Goal: Task Accomplishment & Management: Manage account settings

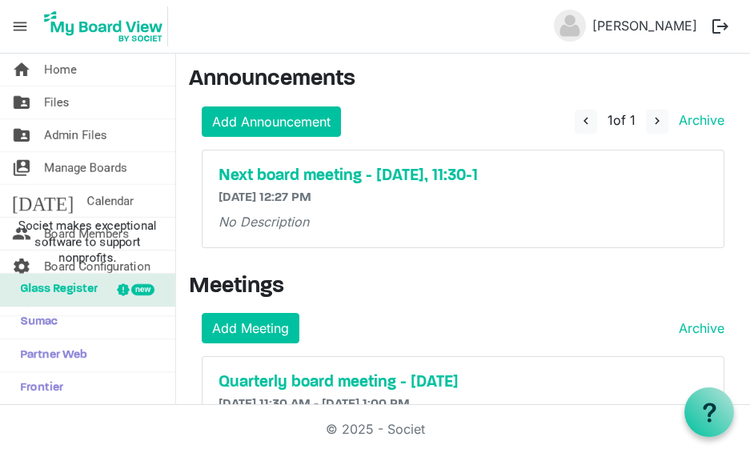
scroll to position [38, 0]
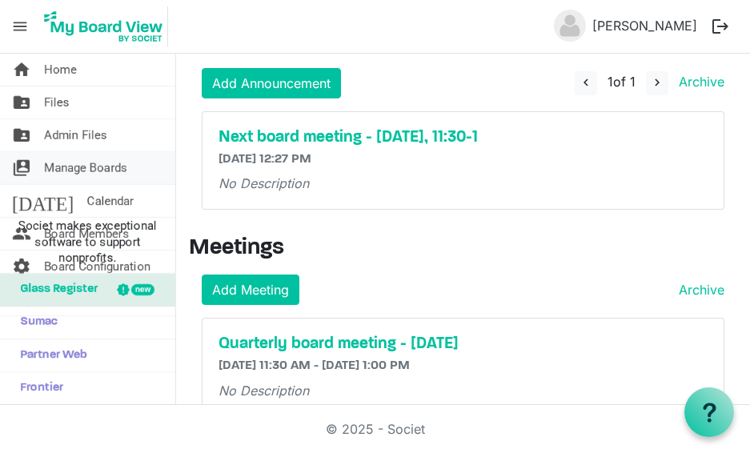
click at [118, 170] on span "Manage Boards" at bounding box center [85, 168] width 83 height 32
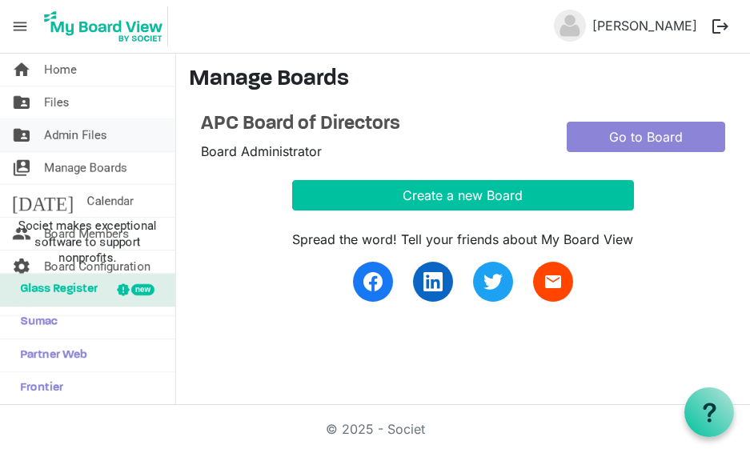
click at [78, 132] on span "Admin Files" at bounding box center [75, 135] width 63 height 32
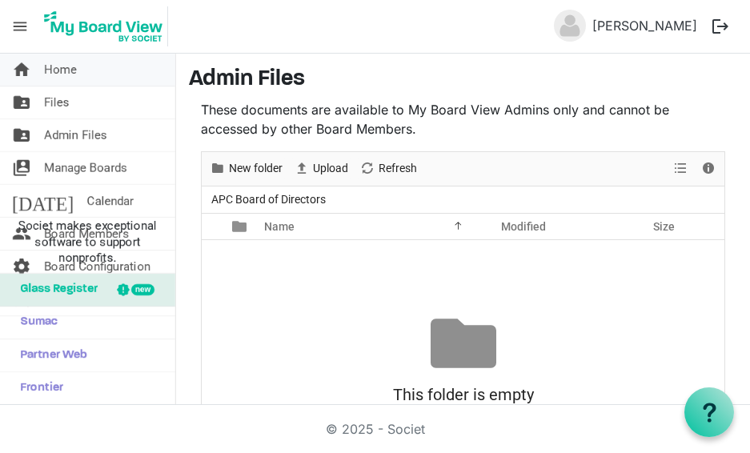
click at [66, 69] on span "Home" at bounding box center [60, 70] width 33 height 32
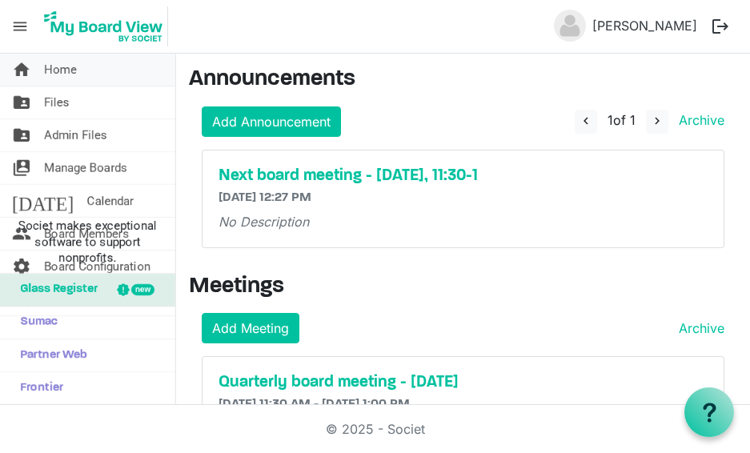
click at [61, 77] on span "Home" at bounding box center [60, 70] width 33 height 32
click at [65, 72] on span "Home" at bounding box center [60, 70] width 33 height 32
click at [100, 166] on span "Manage Boards" at bounding box center [85, 168] width 83 height 32
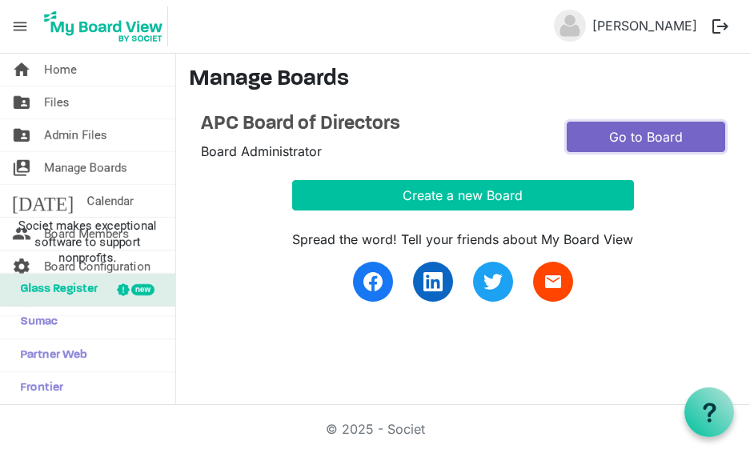
click at [643, 139] on link "Go to Board" at bounding box center [646, 137] width 158 height 30
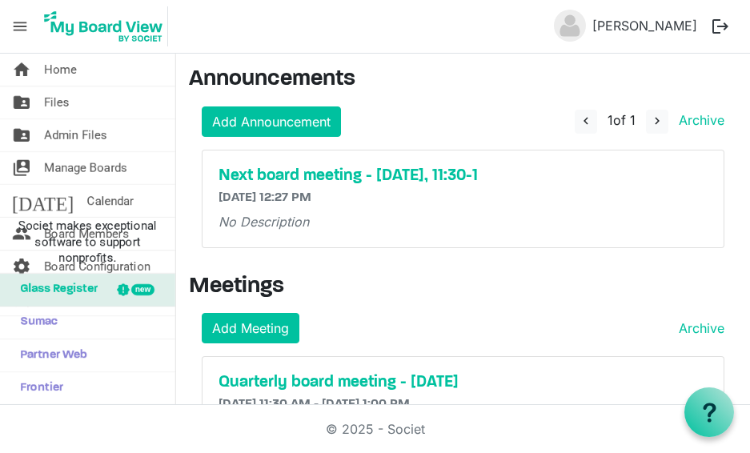
scroll to position [75, 0]
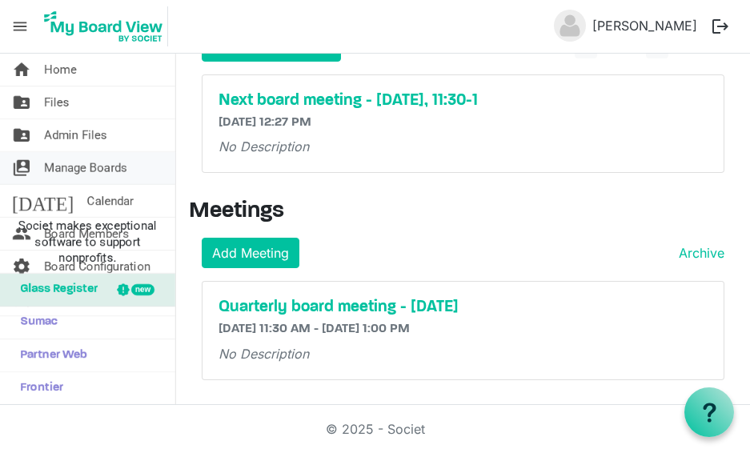
click at [100, 172] on span "Manage Boards" at bounding box center [85, 168] width 83 height 32
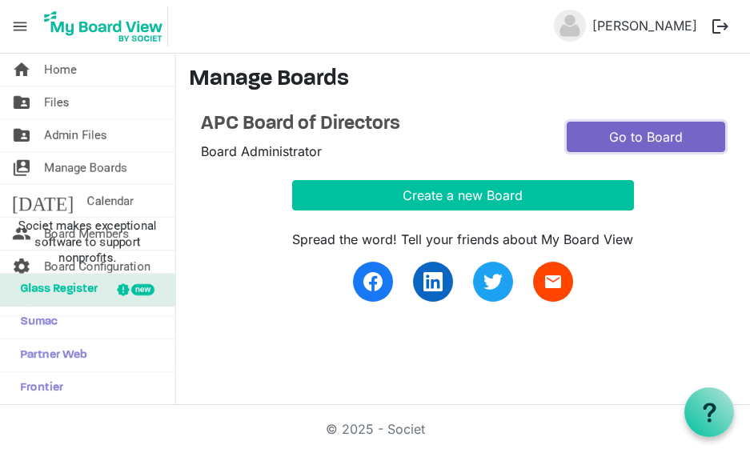
click at [636, 134] on link "Go to Board" at bounding box center [646, 137] width 158 height 30
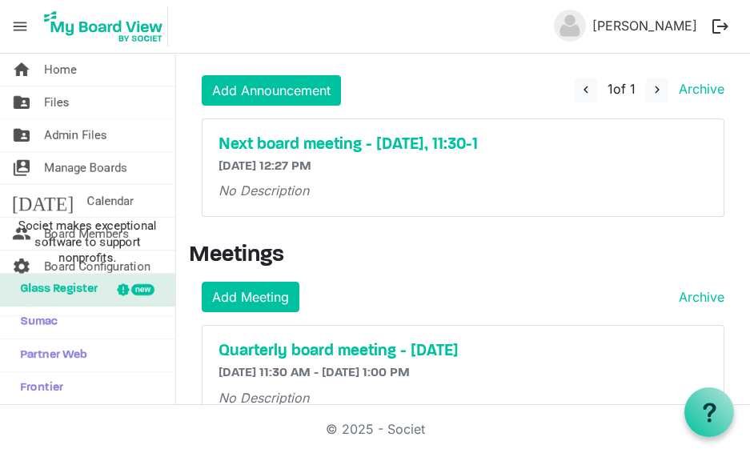
scroll to position [75, 0]
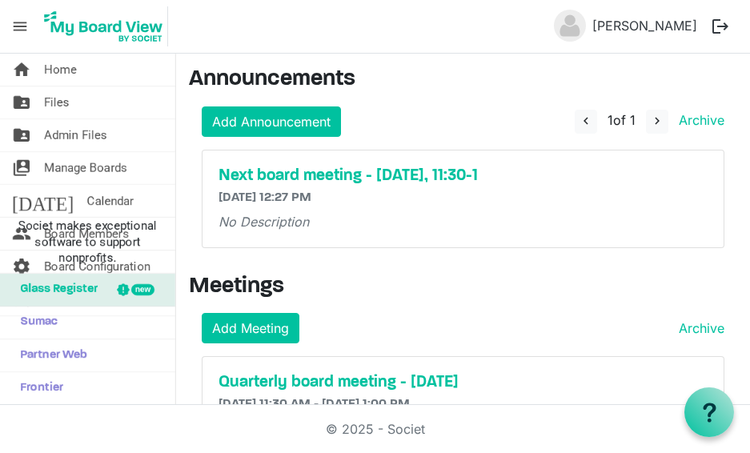
click at [18, 30] on span "menu" at bounding box center [20, 26] width 30 height 30
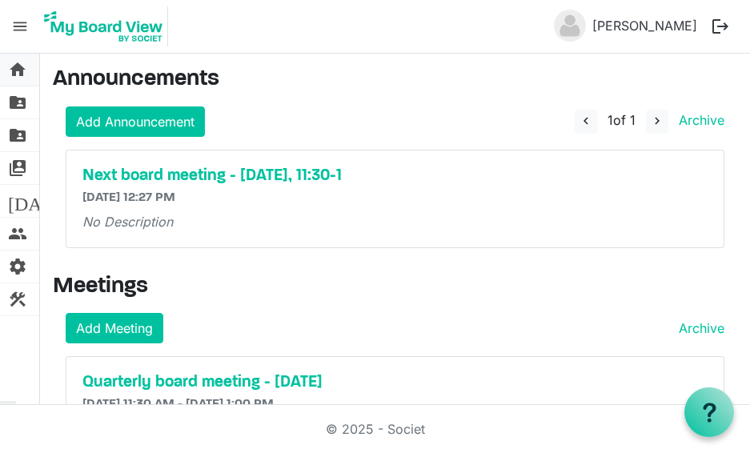
click at [18, 72] on span "home" at bounding box center [17, 70] width 19 height 32
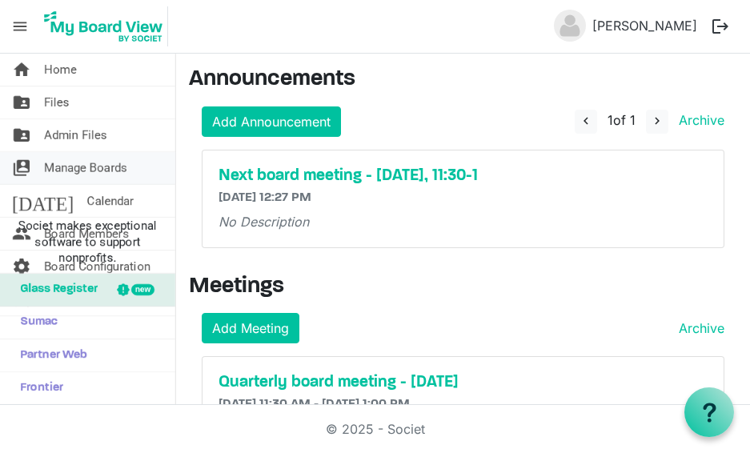
click at [110, 165] on span "Manage Boards" at bounding box center [85, 168] width 83 height 32
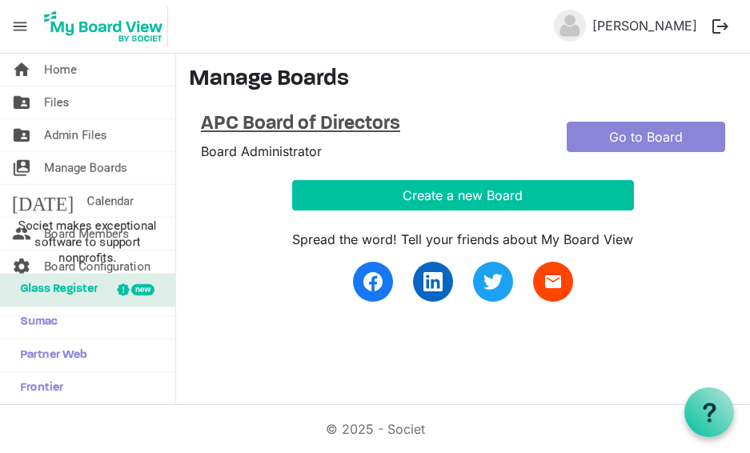
click at [334, 119] on h4 "APC Board of Directors" at bounding box center [372, 124] width 342 height 23
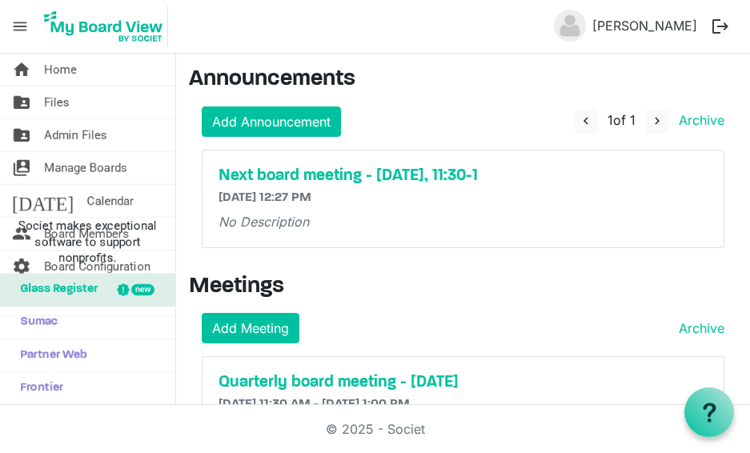
click at [28, 30] on span "menu" at bounding box center [20, 26] width 30 height 30
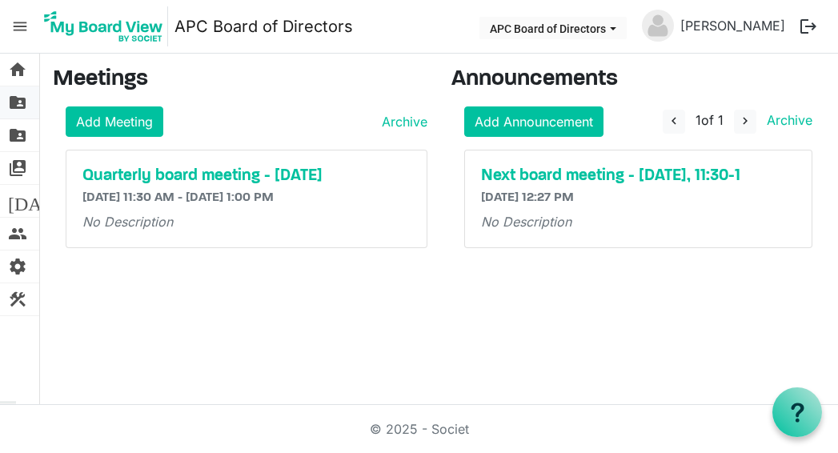
click at [18, 98] on span "folder_shared" at bounding box center [17, 102] width 19 height 32
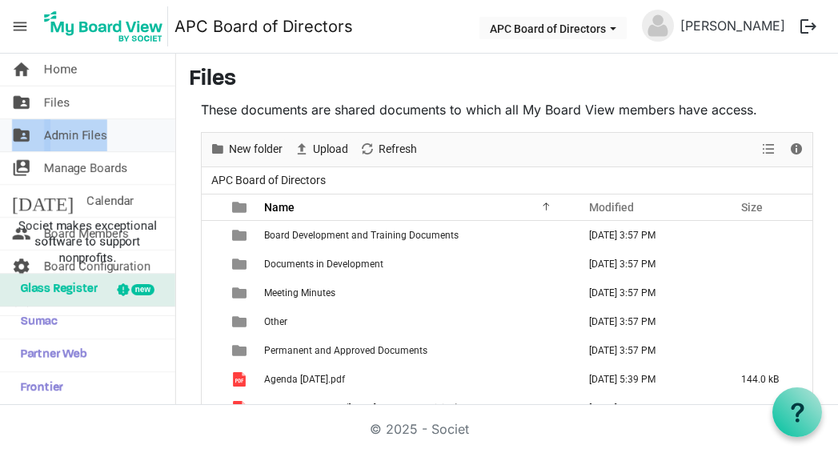
click at [26, 136] on span "folder_shared" at bounding box center [21, 135] width 19 height 32
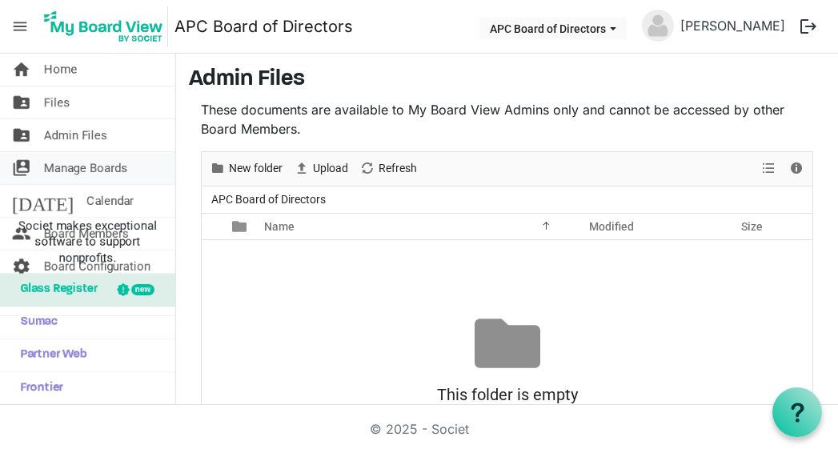
click at [23, 169] on span "switch_account" at bounding box center [21, 168] width 19 height 32
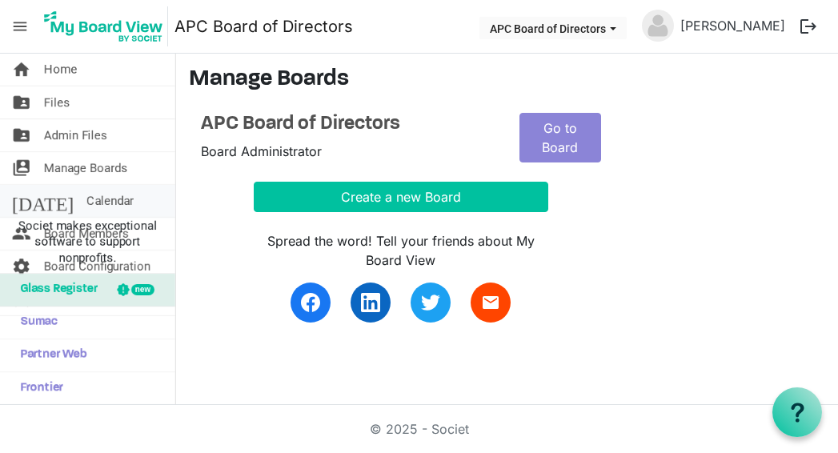
click at [24, 202] on span "[DATE]" at bounding box center [43, 201] width 62 height 32
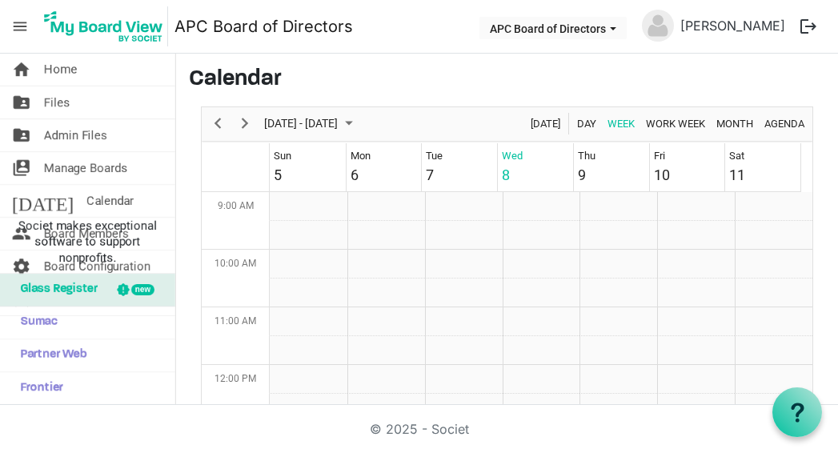
scroll to position [519, 0]
click at [21, 170] on span "switch_account" at bounding box center [21, 168] width 19 height 32
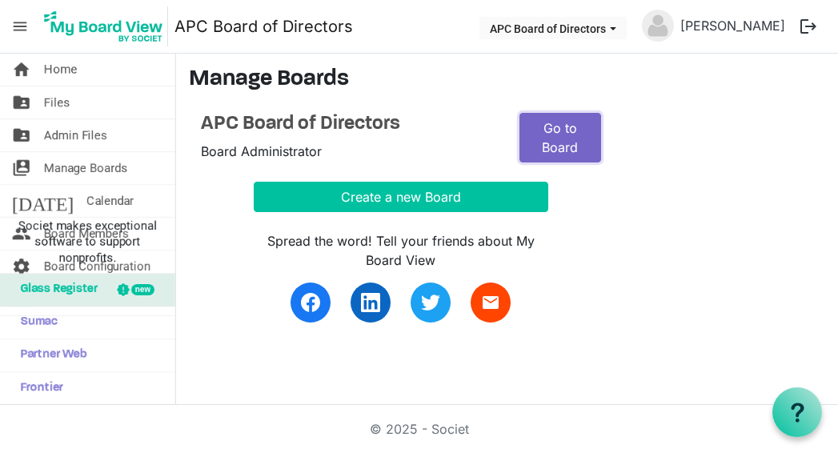
click at [574, 142] on link "Go to Board" at bounding box center [560, 138] width 82 height 50
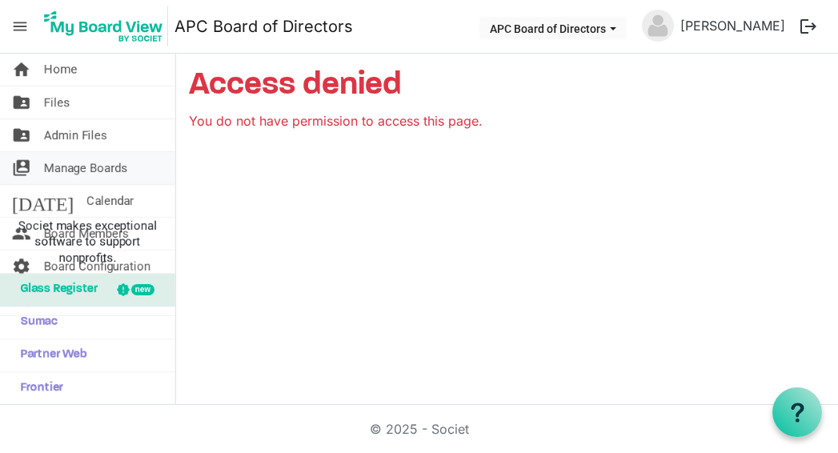
click at [82, 162] on span "Manage Boards" at bounding box center [85, 168] width 83 height 32
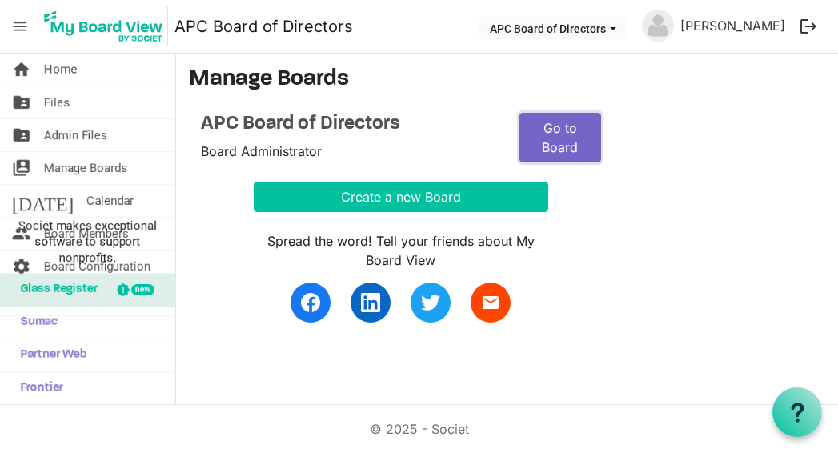
click at [575, 134] on link "Go to Board" at bounding box center [560, 138] width 82 height 50
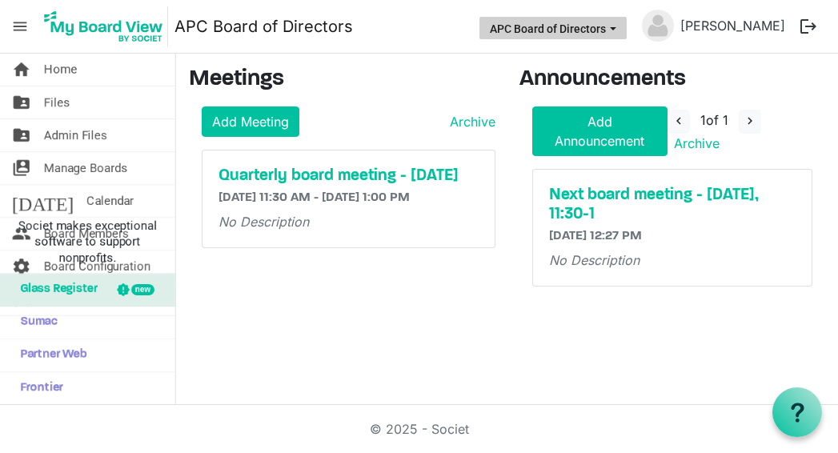
click at [620, 27] on span "APC Board of Directors dropdownbutton" at bounding box center [613, 29] width 14 height 6
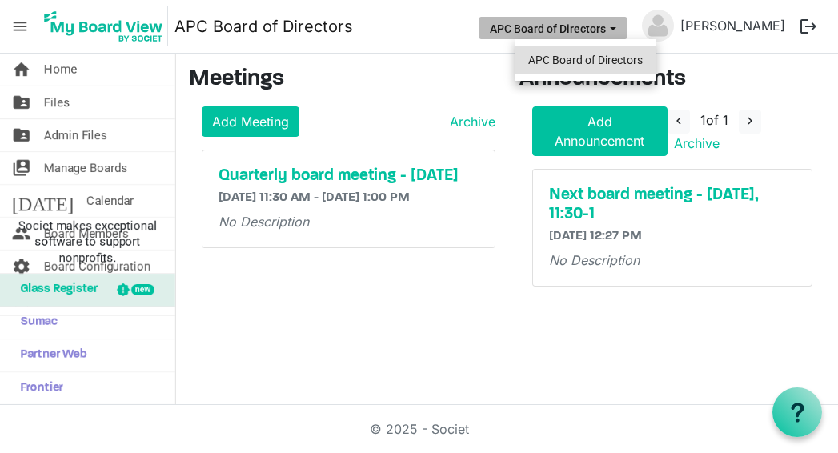
click at [579, 61] on li "APC Board of Directors" at bounding box center [585, 60] width 140 height 29
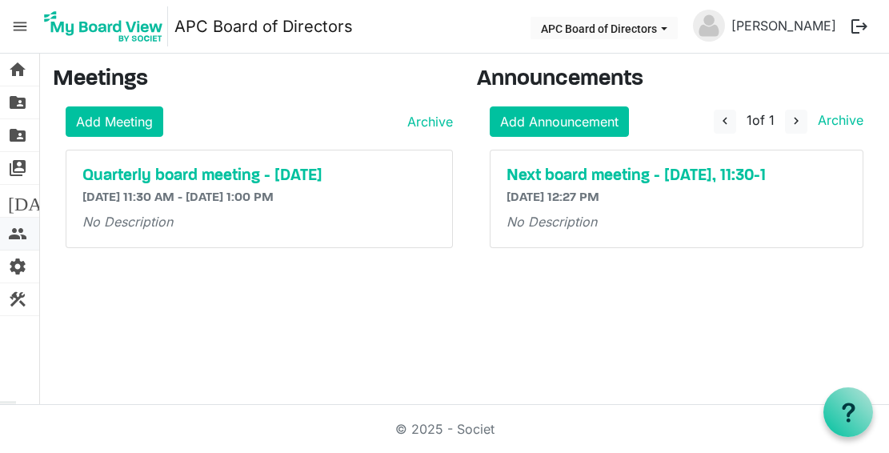
click at [21, 236] on span "people" at bounding box center [17, 234] width 19 height 32
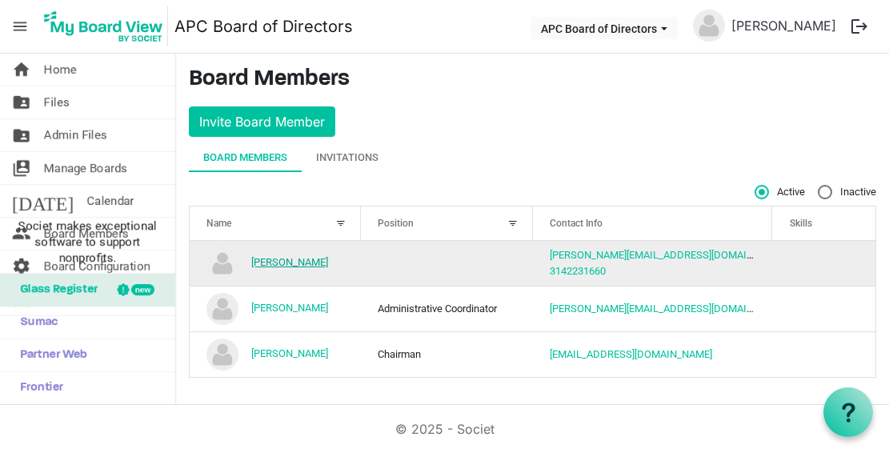
click at [295, 262] on link "[PERSON_NAME]" at bounding box center [289, 262] width 77 height 12
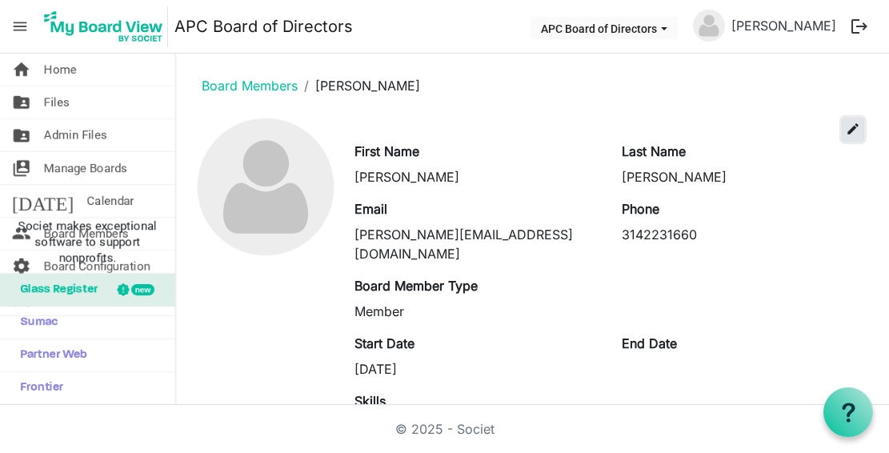
click at [846, 131] on span "edit" at bounding box center [853, 129] width 14 height 14
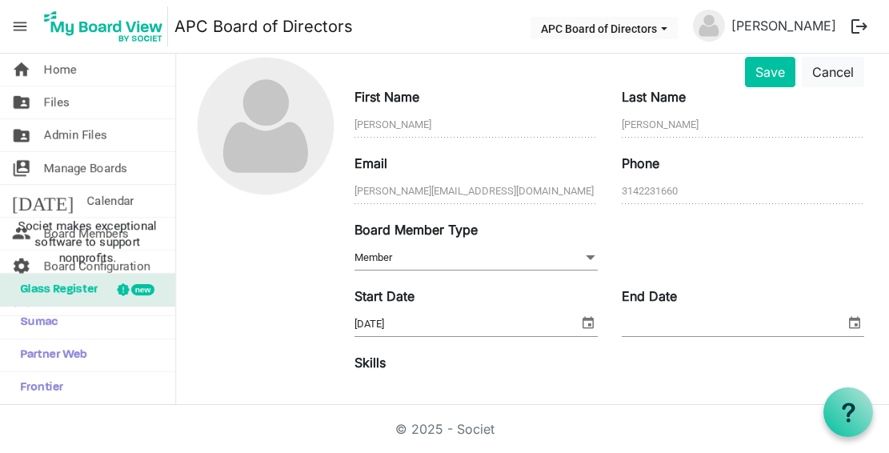
scroll to position [64, 0]
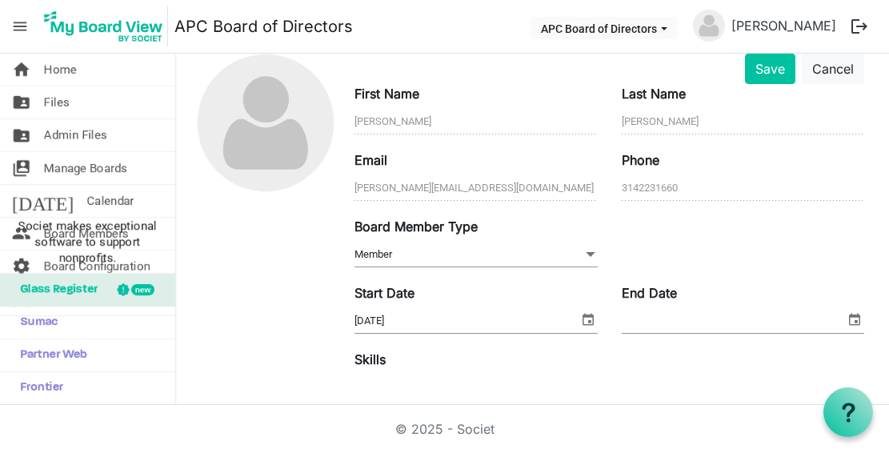
click at [586, 258] on span at bounding box center [590, 255] width 14 height 18
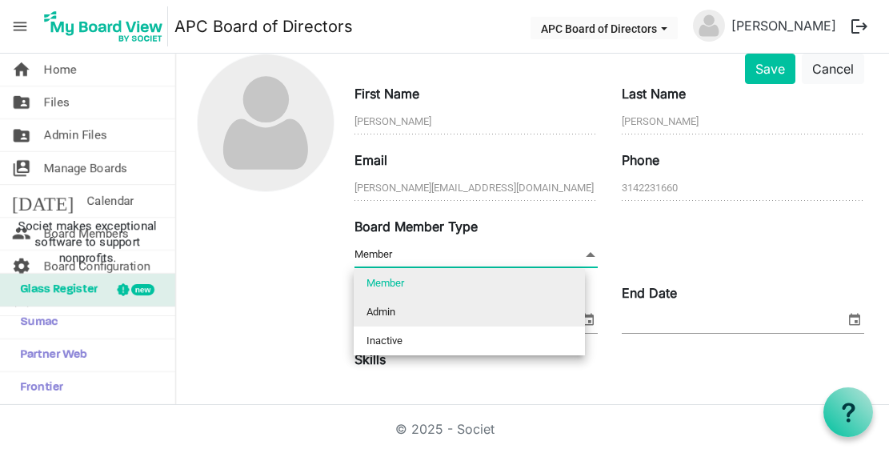
click at [396, 312] on li "Admin" at bounding box center [469, 312] width 231 height 29
type input "Admin"
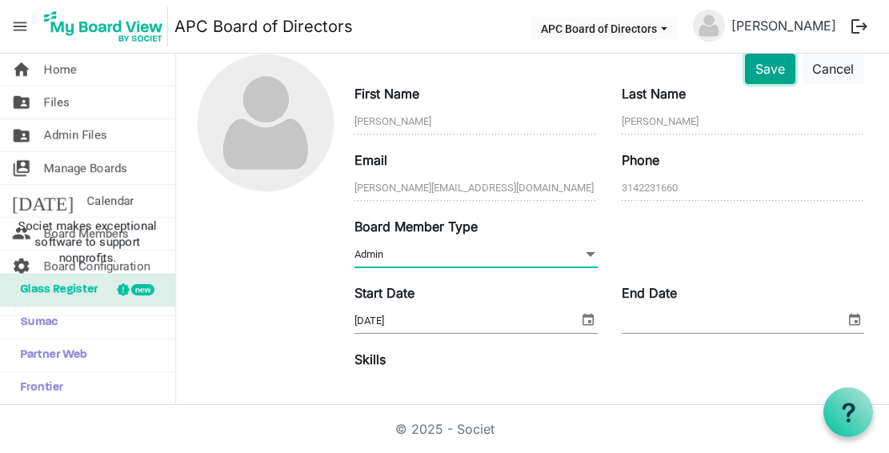
click at [767, 71] on button "Save" at bounding box center [770, 69] width 50 height 30
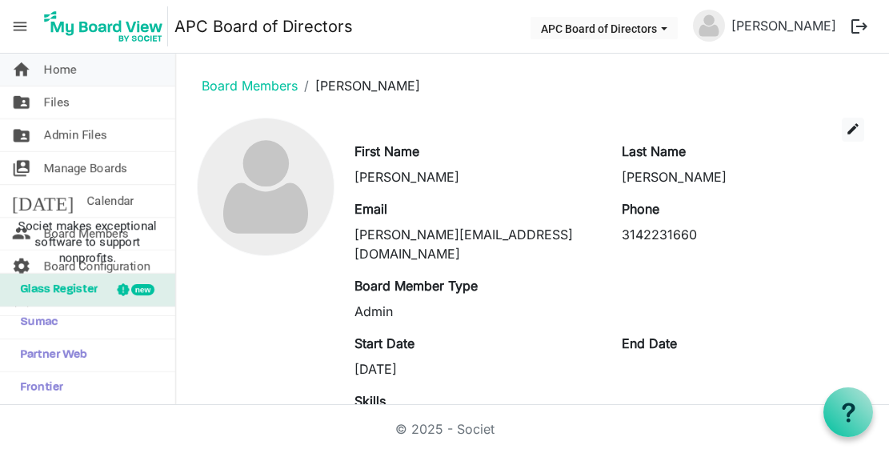
click at [69, 73] on span "Home" at bounding box center [60, 70] width 33 height 32
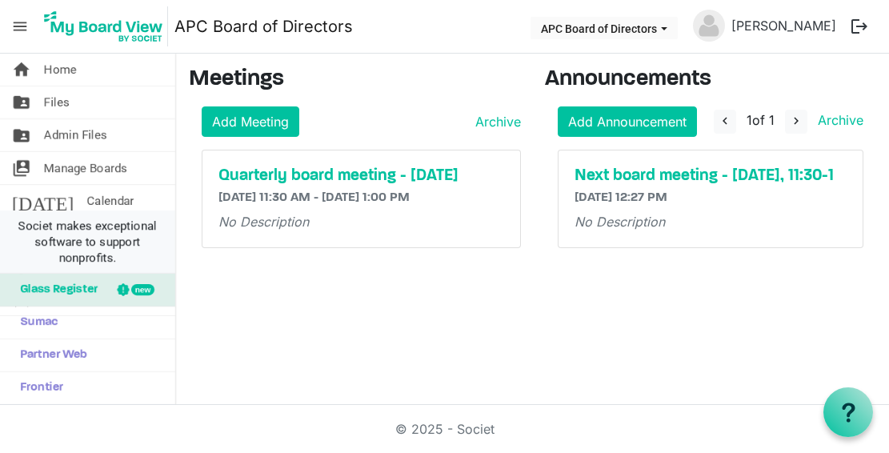
click at [20, 234] on span "Societ makes exceptional software to support nonprofits." at bounding box center [87, 242] width 161 height 48
click at [86, 201] on span "Calendar" at bounding box center [109, 201] width 47 height 32
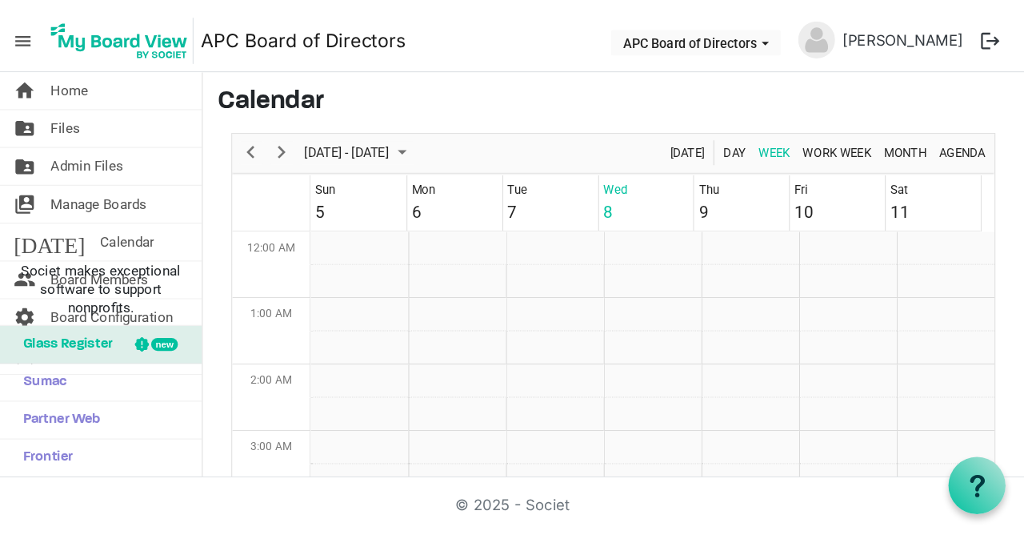
scroll to position [519, 0]
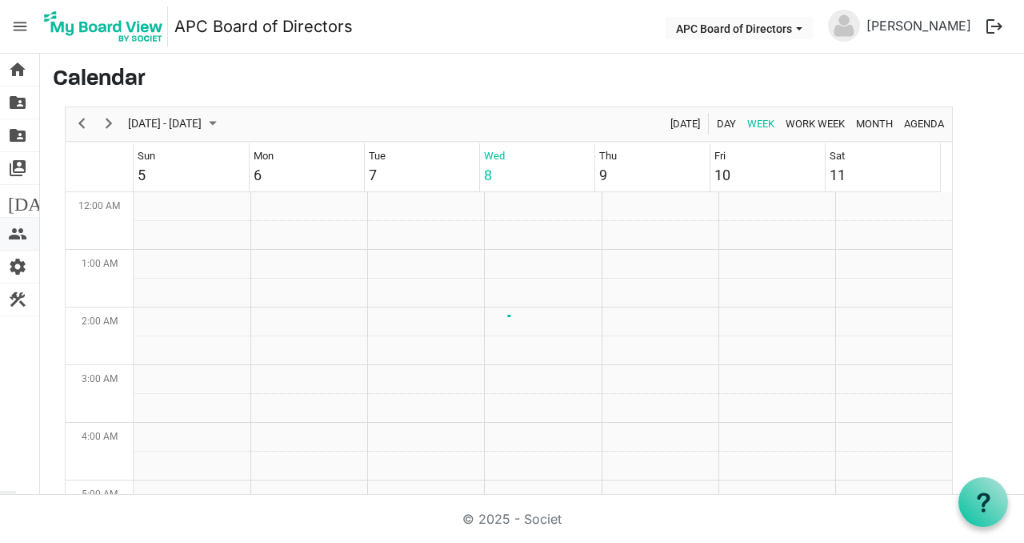
click at [16, 233] on span "people" at bounding box center [17, 234] width 19 height 32
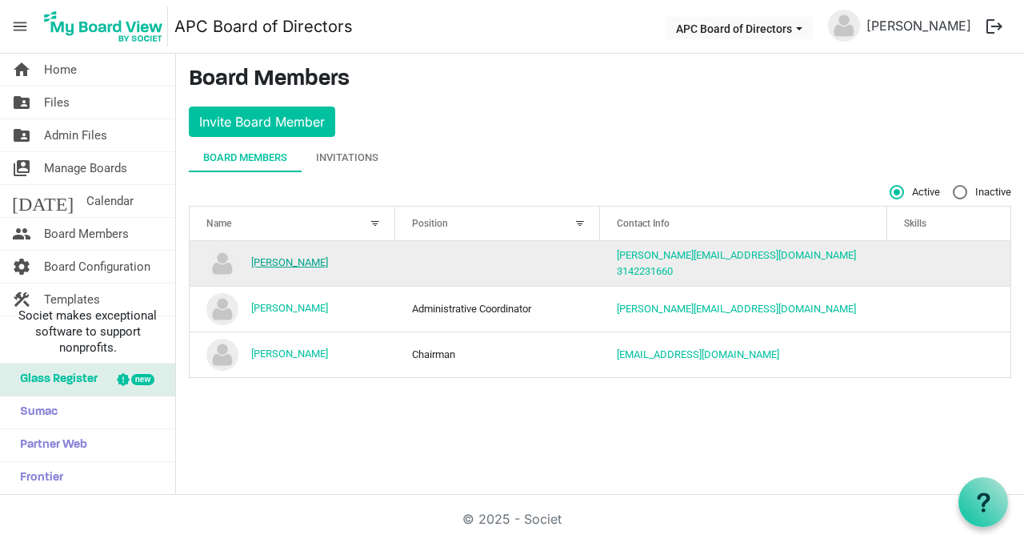
click at [315, 263] on link "Nichole Dawsey" at bounding box center [289, 262] width 77 height 12
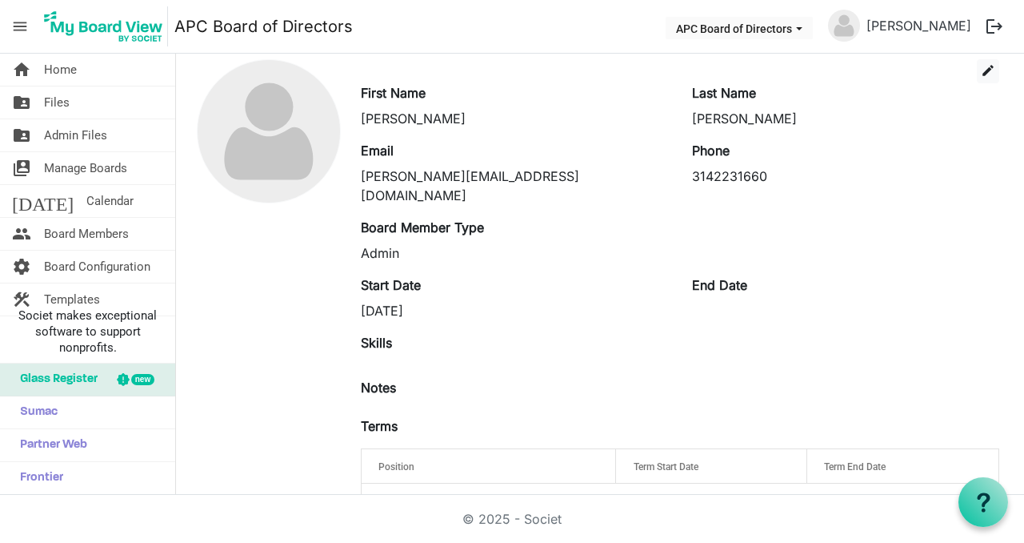
scroll to position [85, 0]
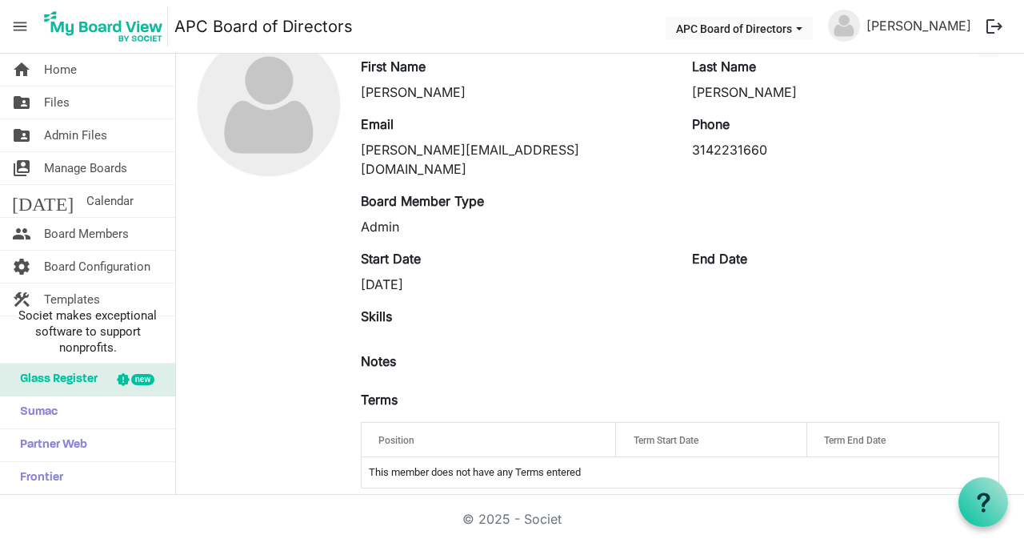
click at [417, 428] on div "Position" at bounding box center [489, 439] width 232 height 23
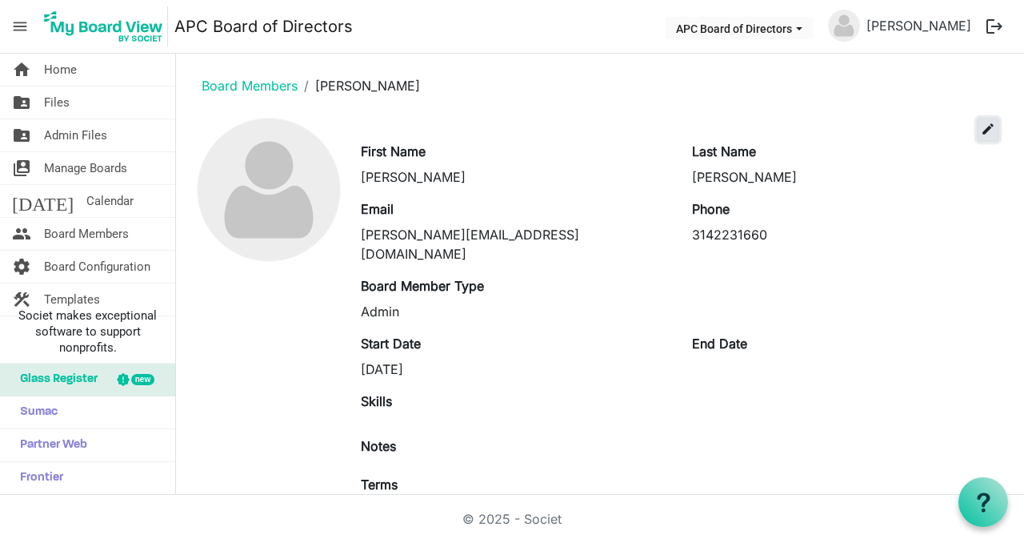
click at [981, 124] on span "edit" at bounding box center [988, 129] width 14 height 14
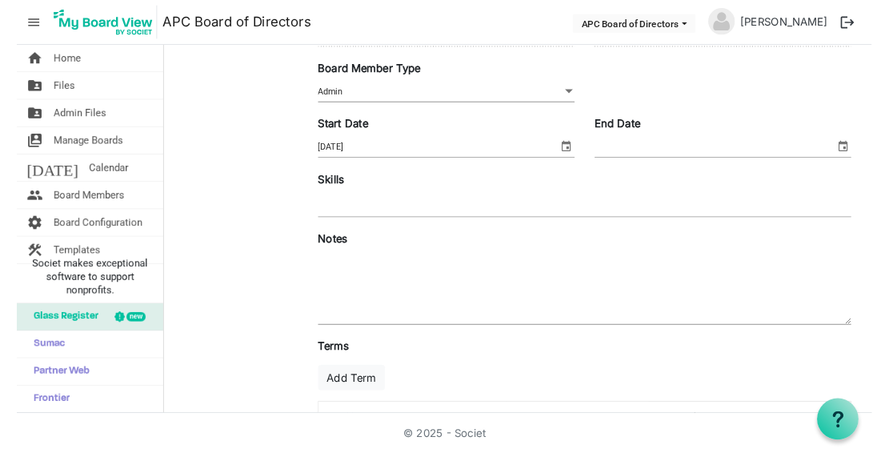
scroll to position [286, 0]
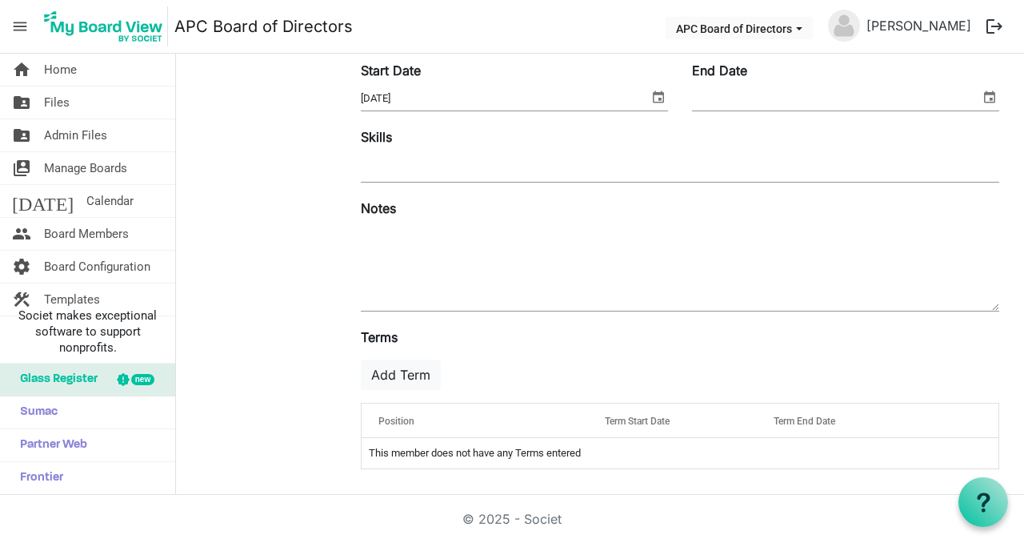
click at [426, 420] on div "Position" at bounding box center [474, 420] width 203 height 23
click at [410, 376] on button "Add Term" at bounding box center [401, 374] width 80 height 30
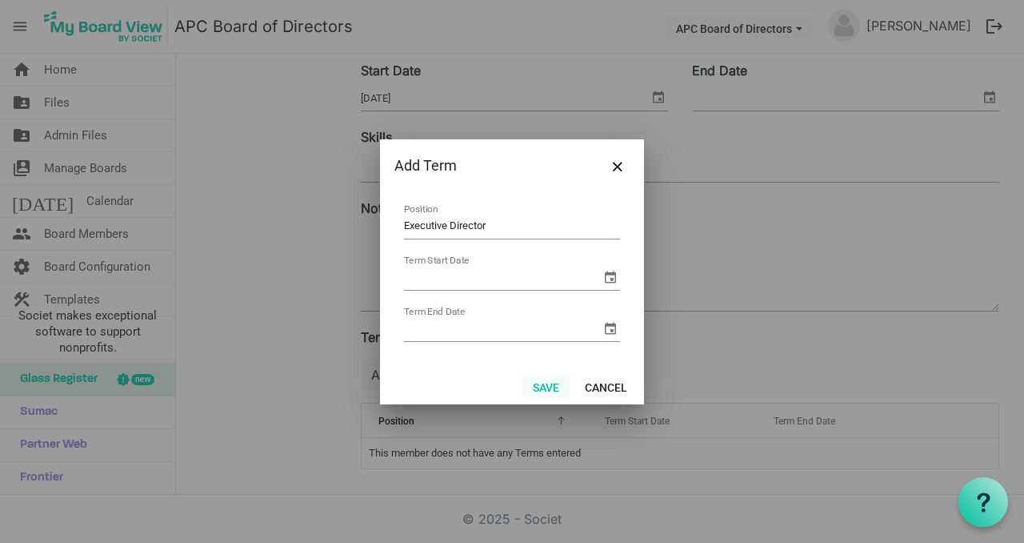
type input "Executive Director"
click at [548, 393] on button "Save" at bounding box center [546, 386] width 47 height 22
click at [618, 173] on button "Close" at bounding box center [618, 166] width 24 height 24
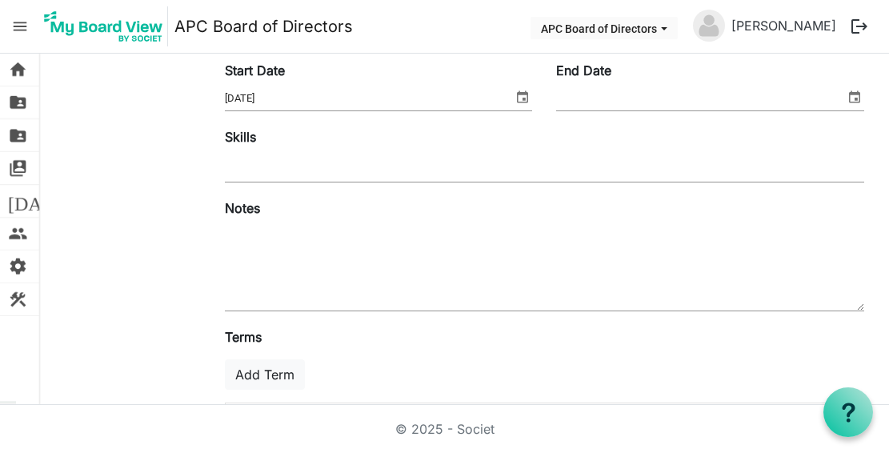
scroll to position [286, 0]
